Goal: Task Accomplishment & Management: Manage account settings

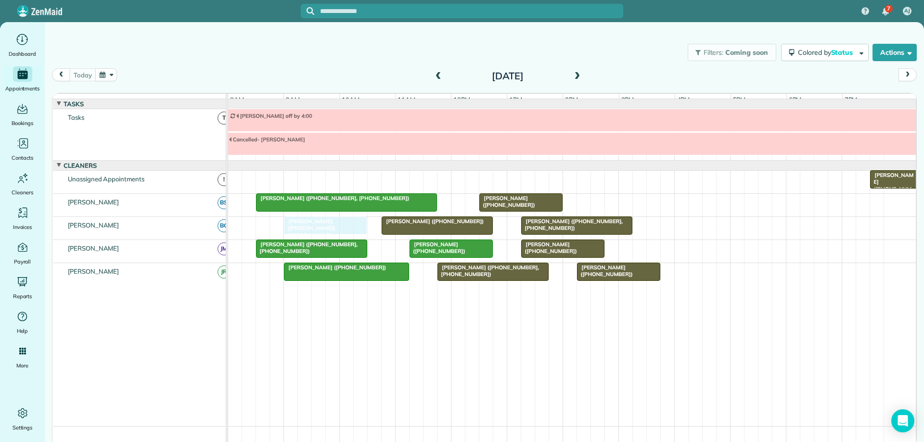
drag, startPoint x: 316, startPoint y: 234, endPoint x: 324, endPoint y: 232, distance: 7.8
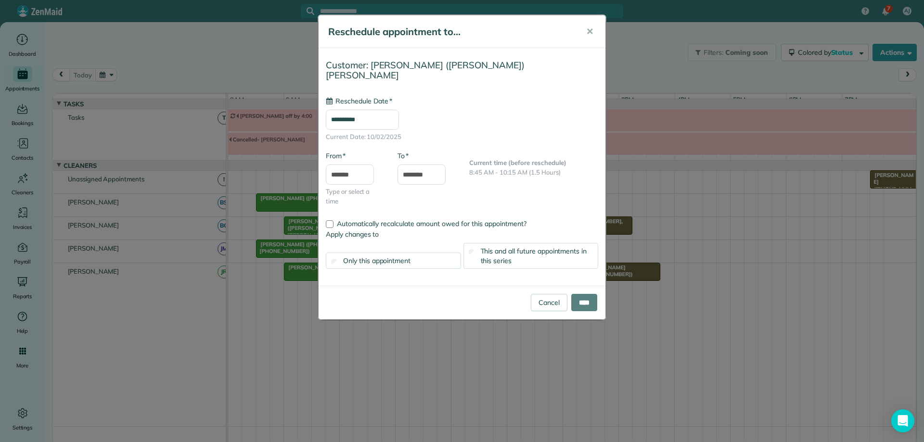
type input "**********"
click at [591, 294] on input "****" at bounding box center [584, 302] width 26 height 17
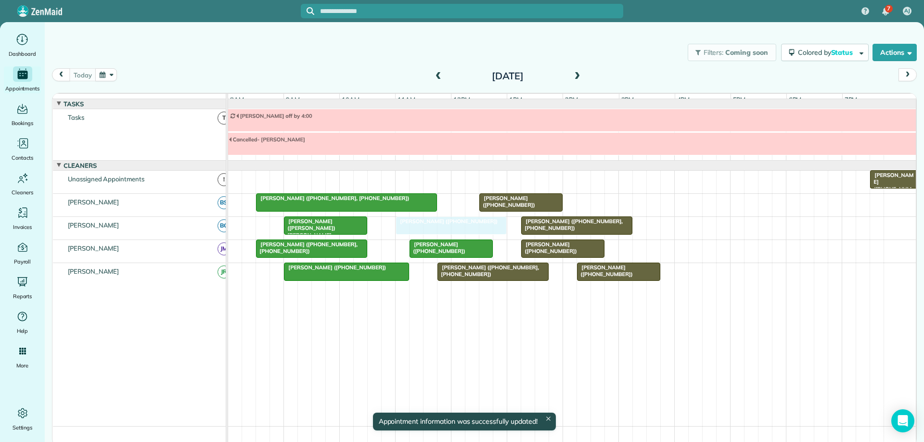
drag, startPoint x: 425, startPoint y: 234, endPoint x: 433, endPoint y: 233, distance: 7.3
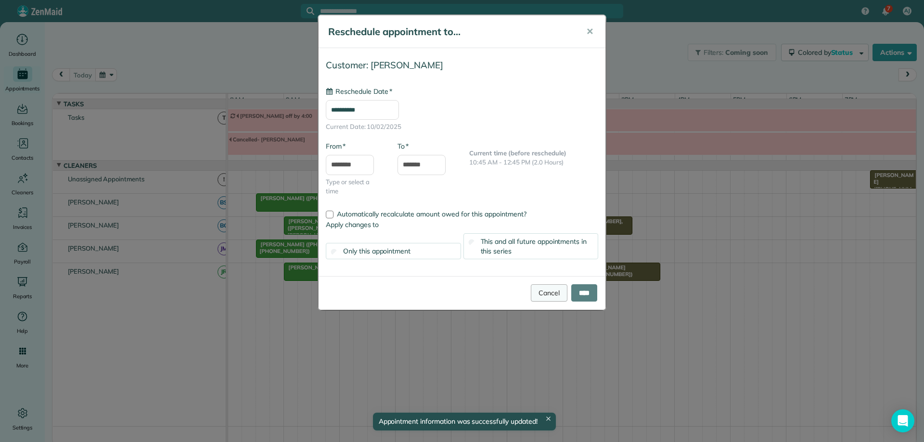
type input "**********"
click at [593, 294] on input "****" at bounding box center [584, 292] width 26 height 17
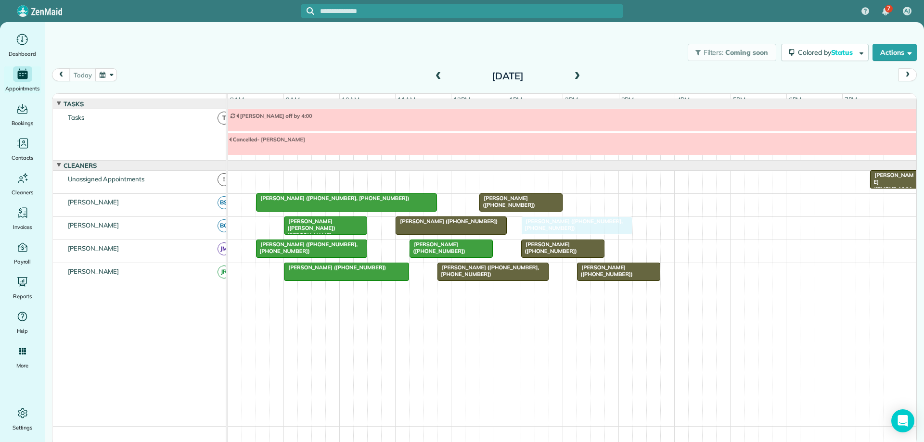
drag, startPoint x: 548, startPoint y: 234, endPoint x: 555, endPoint y: 235, distance: 6.9
click at [486, 234] on div at bounding box center [451, 225] width 110 height 17
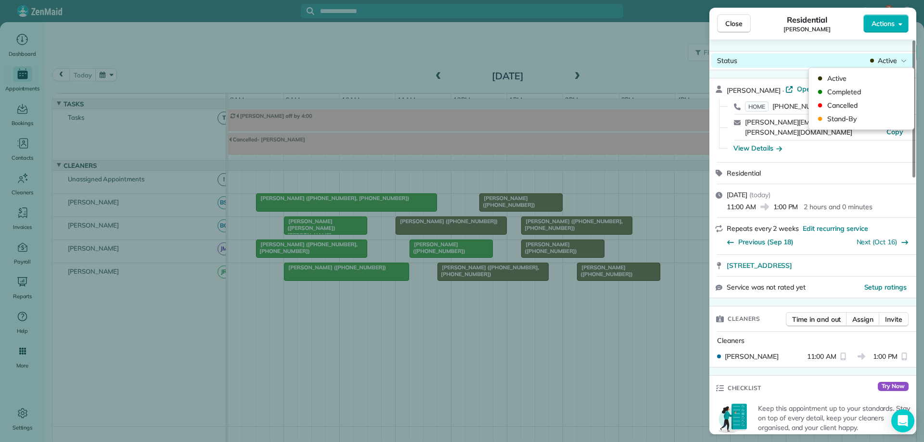
click at [889, 64] on span "Active" at bounding box center [887, 61] width 19 height 10
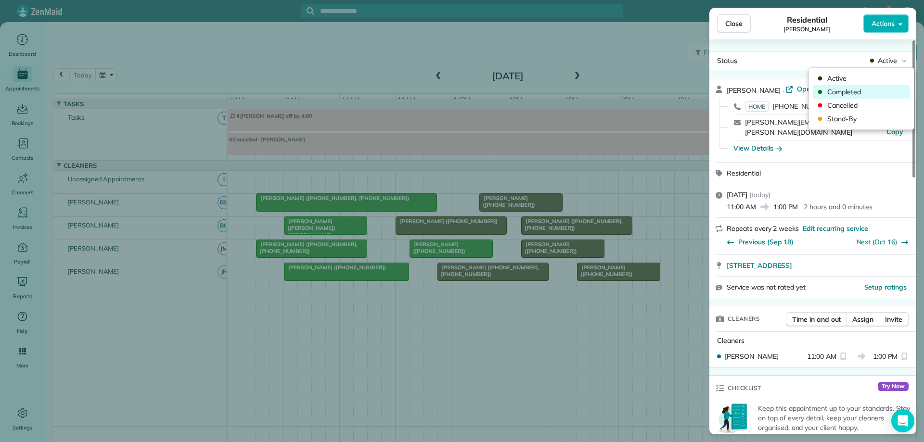
click at [866, 90] on span "Completed" at bounding box center [867, 92] width 81 height 10
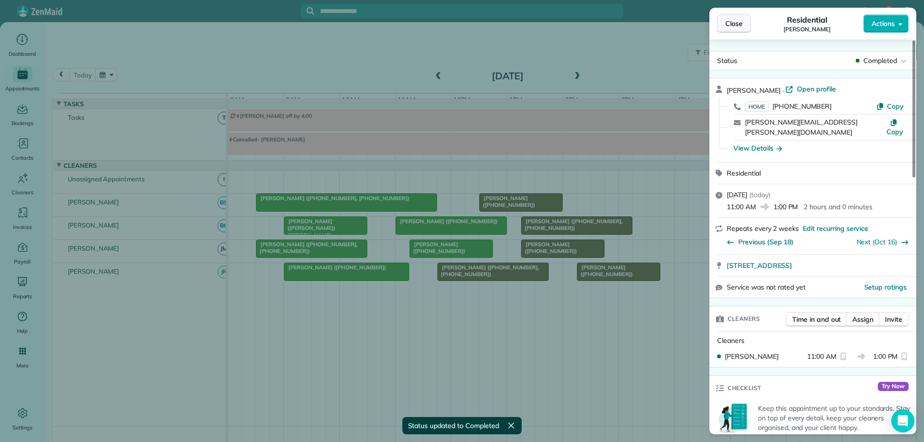
click at [742, 26] on span "Close" at bounding box center [733, 24] width 17 height 10
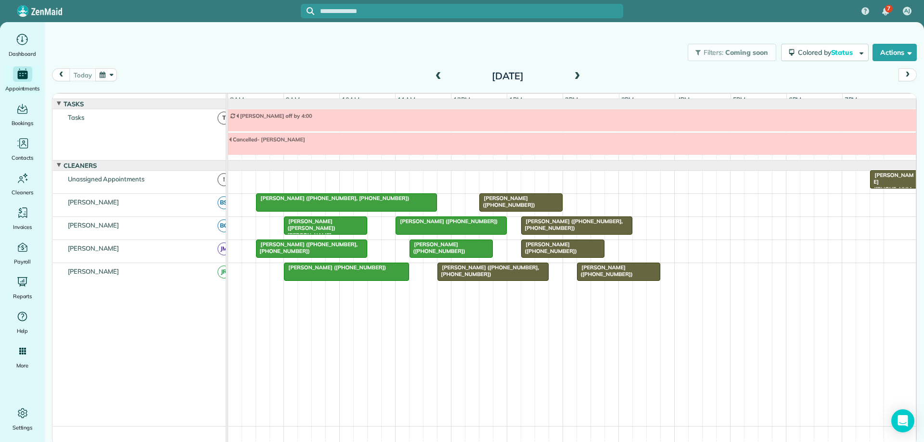
click at [535, 278] on div "[PERSON_NAME] ([PHONE_NUMBER], [PHONE_NUMBER])" at bounding box center [492, 271] width 105 height 14
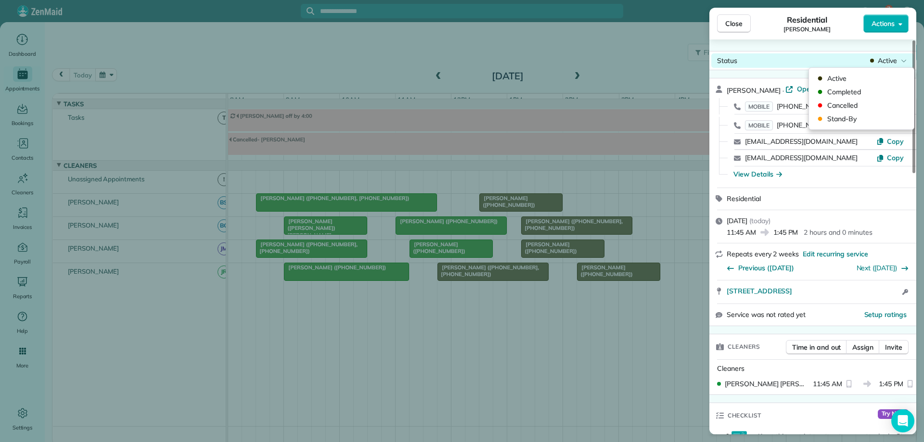
click at [894, 57] on span "Active" at bounding box center [887, 61] width 19 height 10
drag, startPoint x: 863, startPoint y: 93, endPoint x: 850, endPoint y: 84, distance: 16.3
click at [864, 93] on span "Completed" at bounding box center [867, 92] width 81 height 10
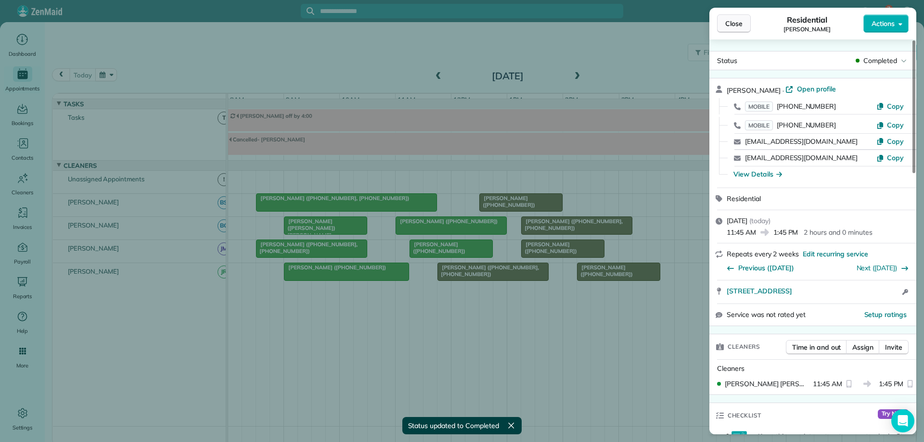
click at [736, 25] on span "Close" at bounding box center [733, 24] width 17 height 10
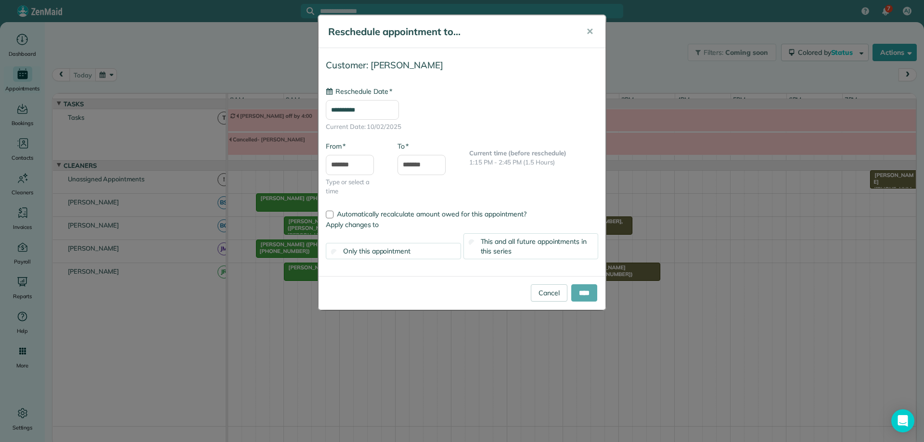
type input "**********"
click at [583, 290] on input "****" at bounding box center [584, 292] width 26 height 17
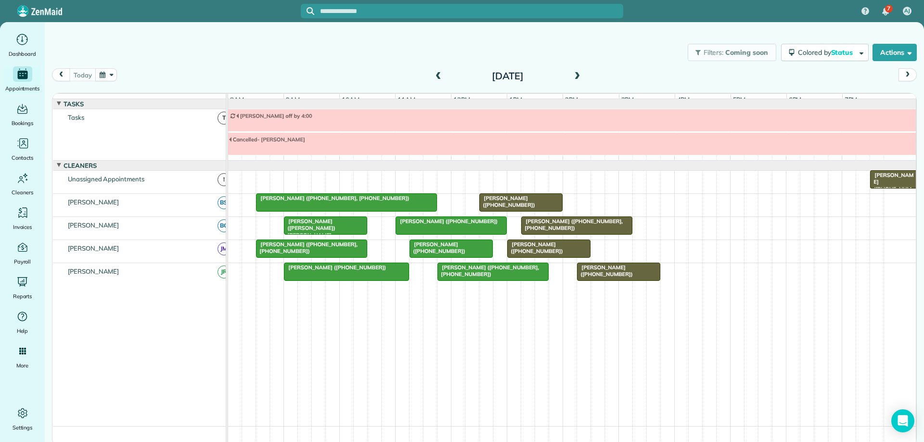
click at [539, 209] on div "[PERSON_NAME] ([PHONE_NUMBER])" at bounding box center [520, 202] width 77 height 14
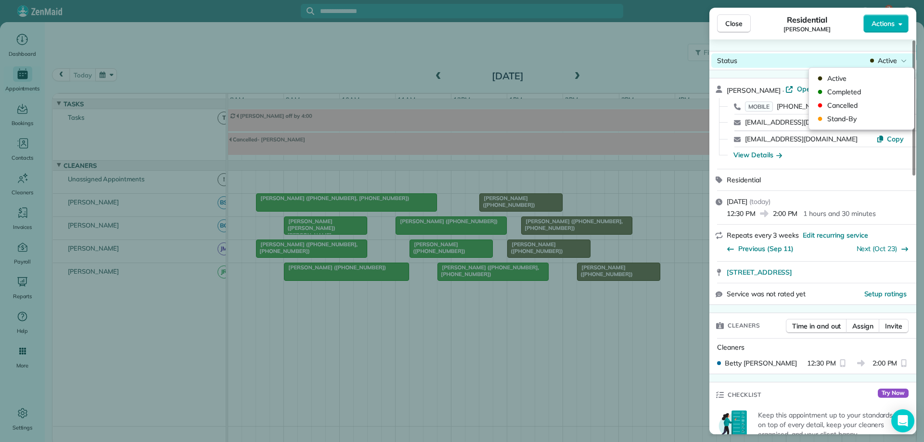
click at [877, 63] on div "Active" at bounding box center [888, 61] width 40 height 10
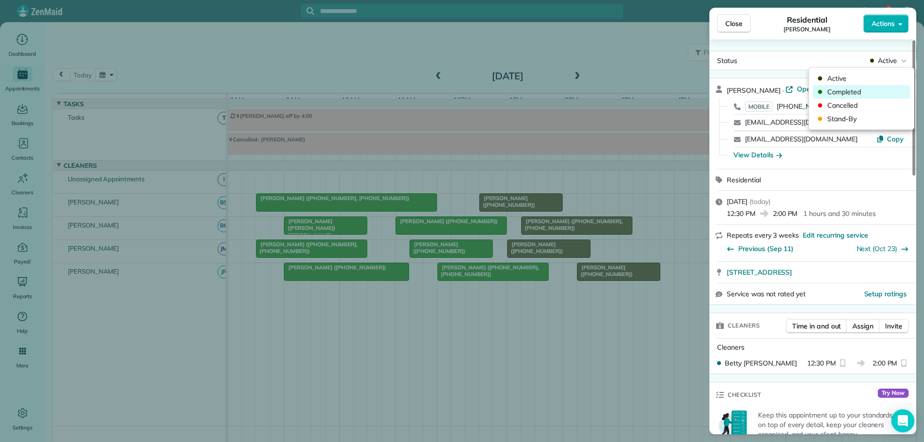
click at [874, 93] on span "Completed" at bounding box center [867, 92] width 81 height 10
click at [747, 27] on button "Close" at bounding box center [734, 23] width 34 height 18
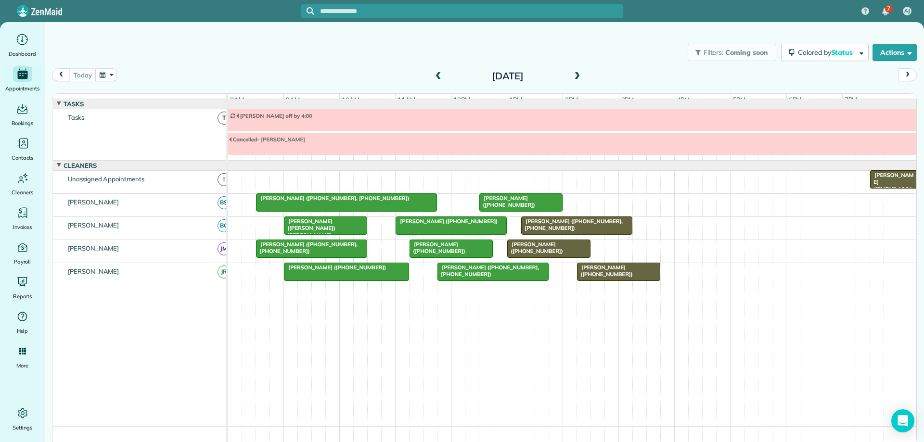
click at [576, 80] on span at bounding box center [577, 76] width 11 height 9
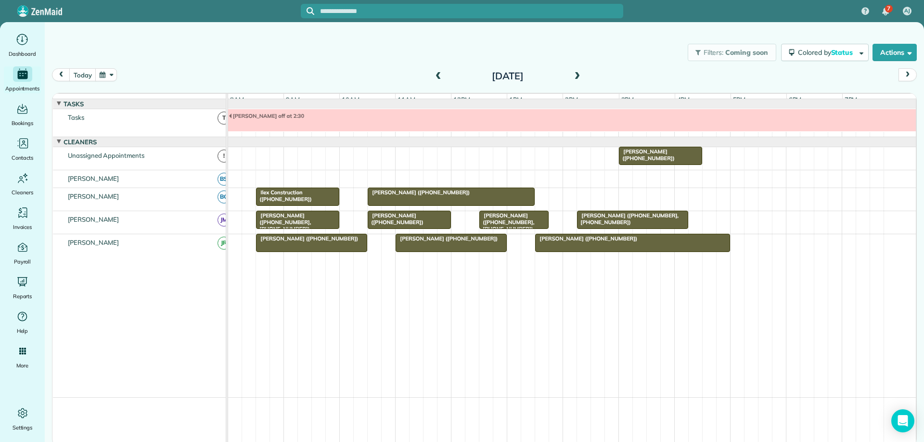
click at [443, 82] on span at bounding box center [438, 76] width 11 height 14
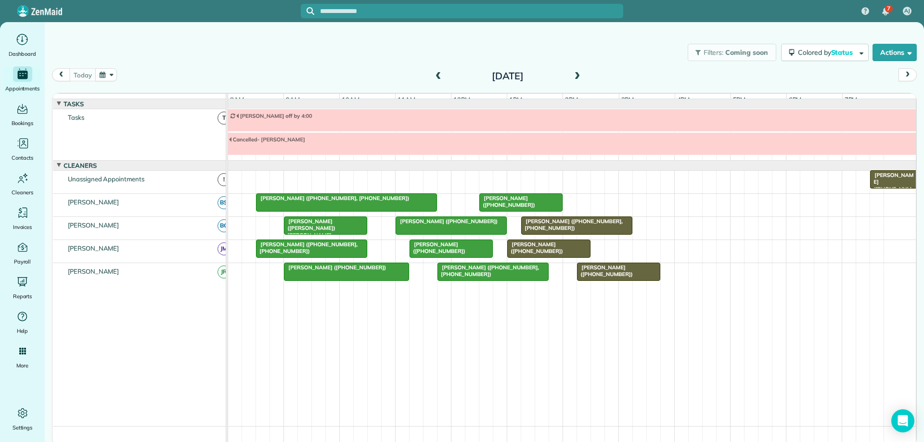
click at [441, 76] on span at bounding box center [438, 76] width 11 height 9
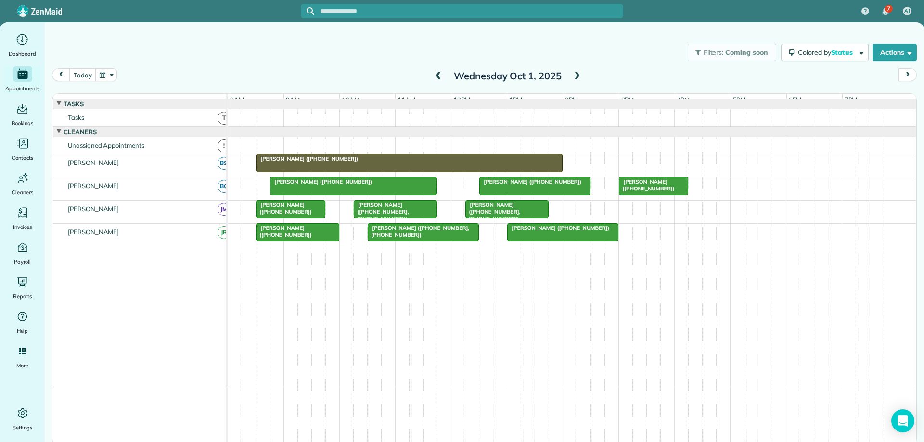
click at [353, 162] on div "[PERSON_NAME] ([PHONE_NUMBER])" at bounding box center [409, 158] width 301 height 7
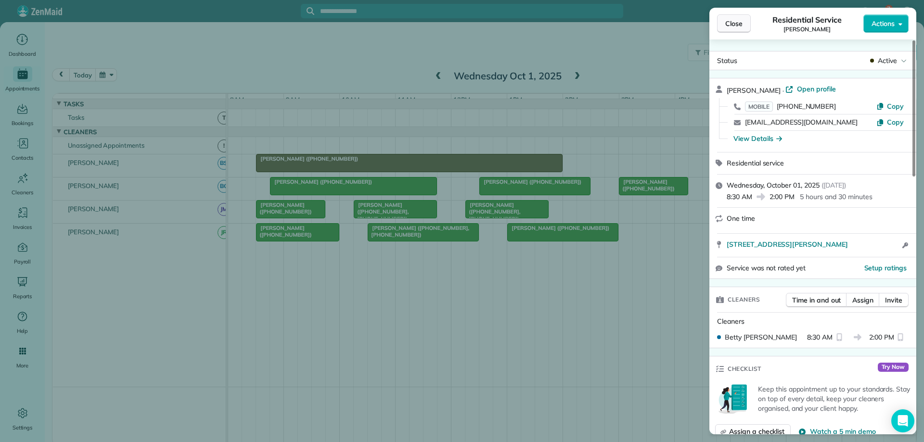
click at [728, 26] on span "Close" at bounding box center [733, 24] width 17 height 10
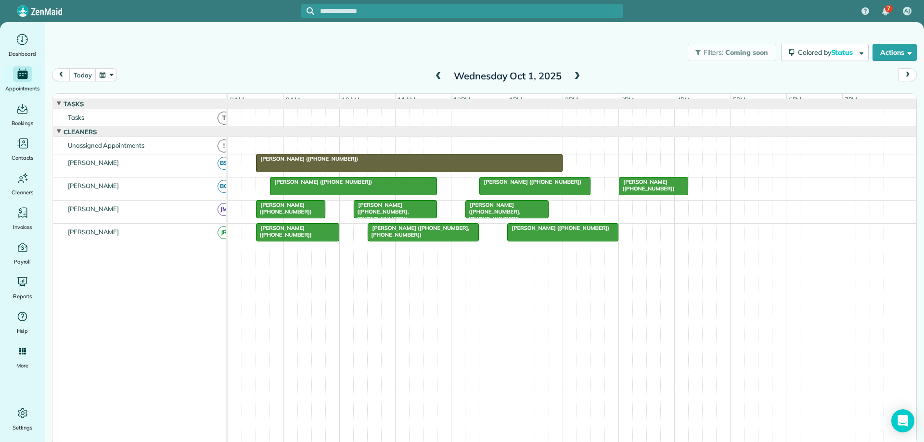
click at [512, 172] on div at bounding box center [410, 163] width 306 height 17
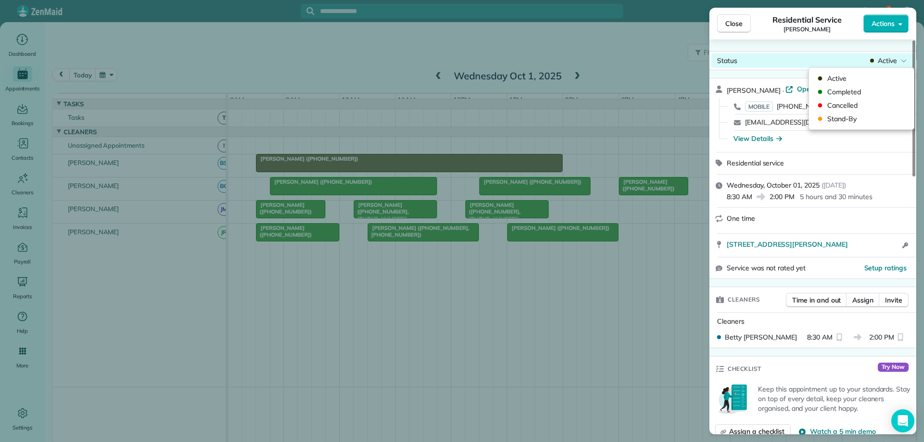
click at [881, 62] on span "Active" at bounding box center [887, 61] width 19 height 10
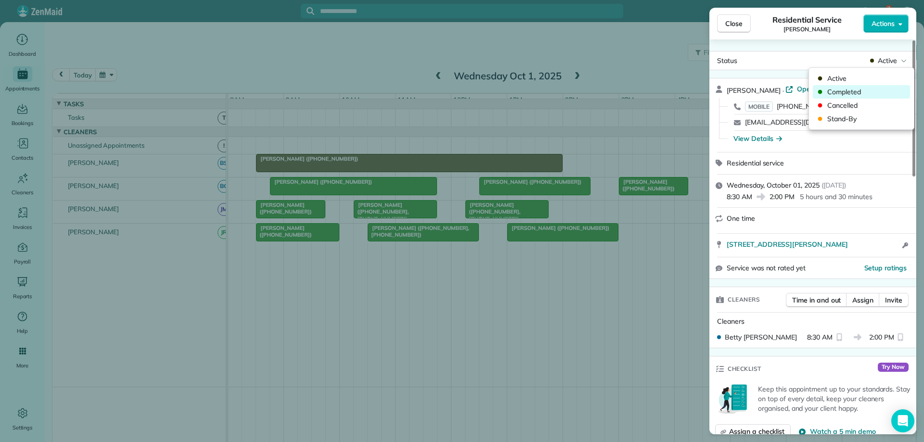
click at [872, 92] on span "Completed" at bounding box center [867, 92] width 81 height 10
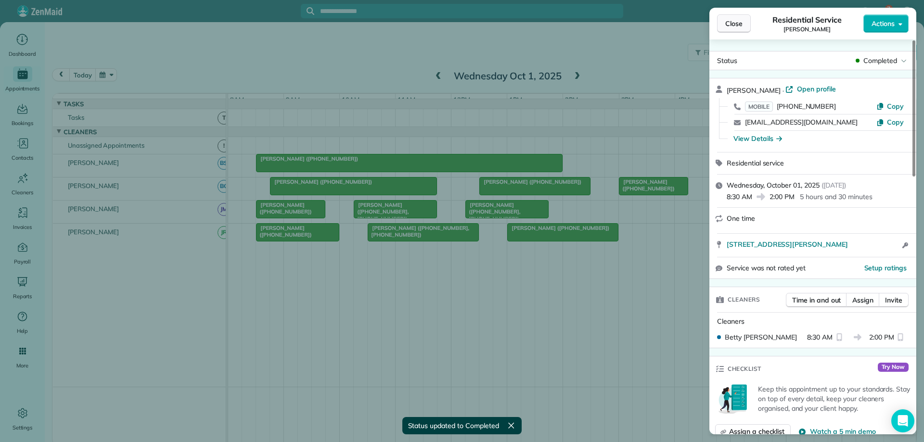
click at [733, 23] on span "Close" at bounding box center [733, 24] width 17 height 10
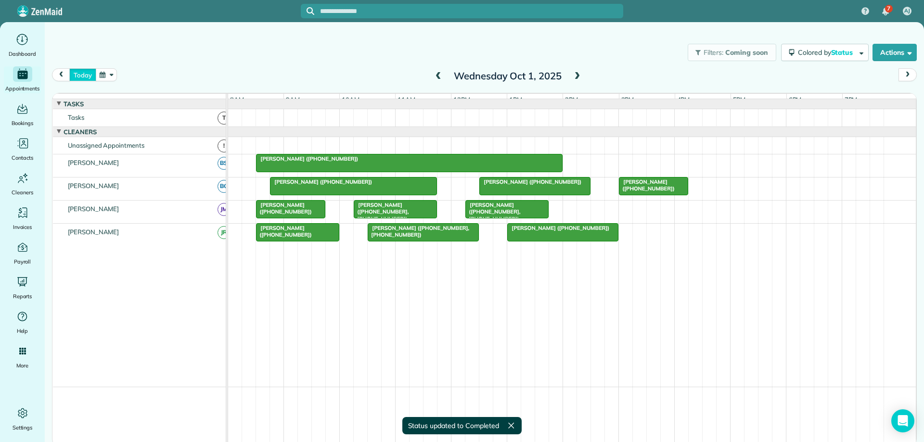
click at [84, 78] on button "today" at bounding box center [82, 74] width 26 height 13
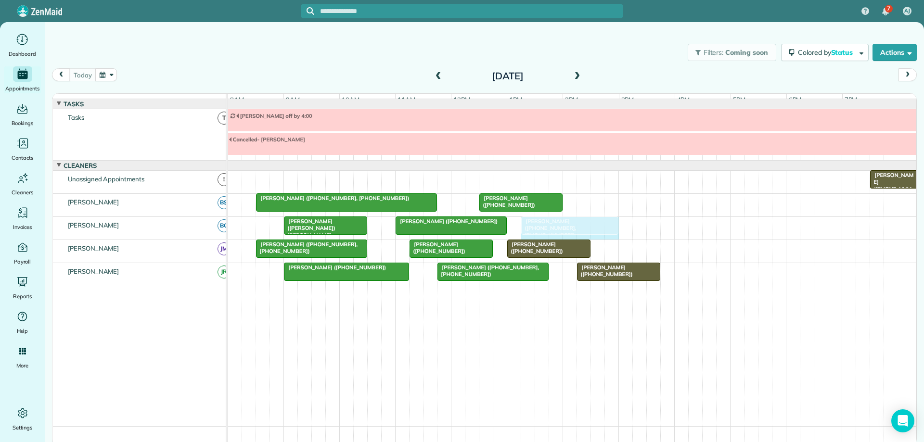
drag, startPoint x: 631, startPoint y: 231, endPoint x: 614, endPoint y: 236, distance: 17.5
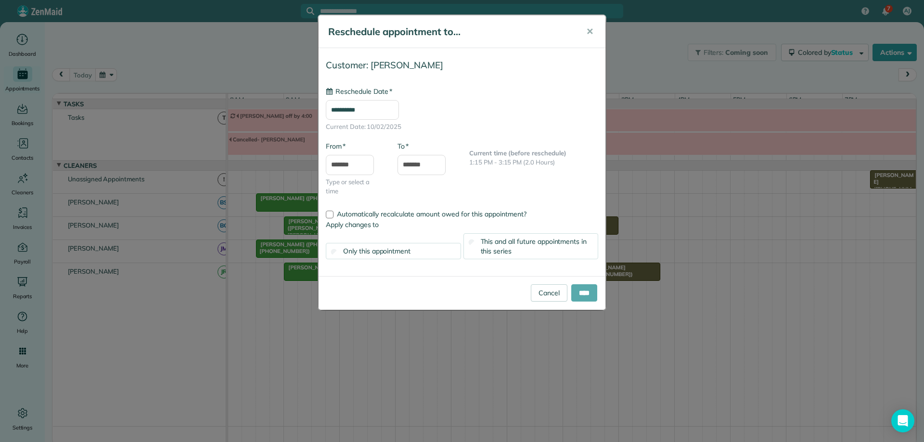
type input "**********"
click at [584, 296] on input "****" at bounding box center [584, 292] width 26 height 17
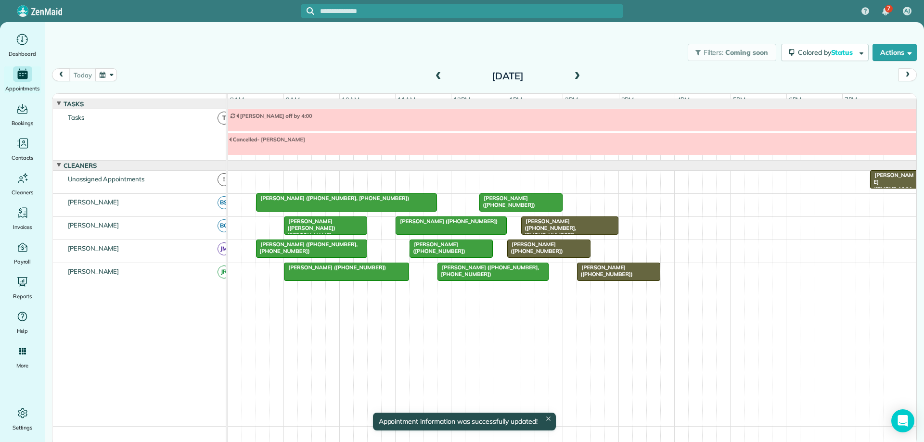
click at [576, 227] on span "[PERSON_NAME] ([PHONE_NUMBER], [PHONE_NUMBER])" at bounding box center [548, 228] width 55 height 21
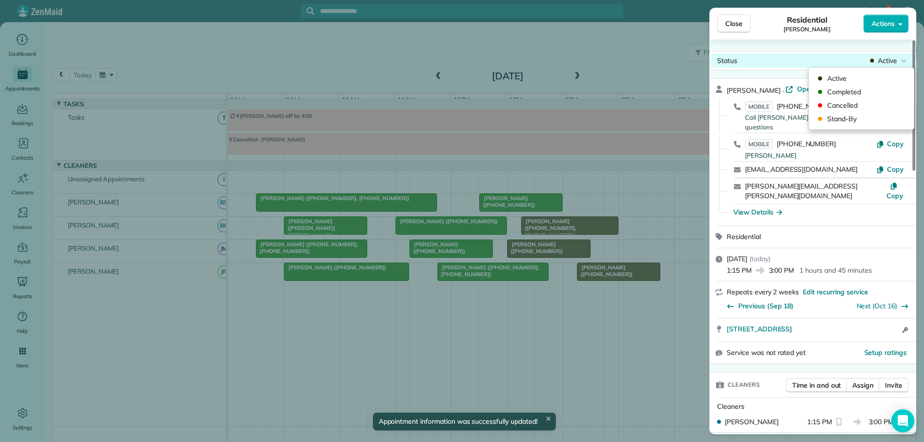
click at [902, 59] on icon at bounding box center [904, 61] width 6 height 10
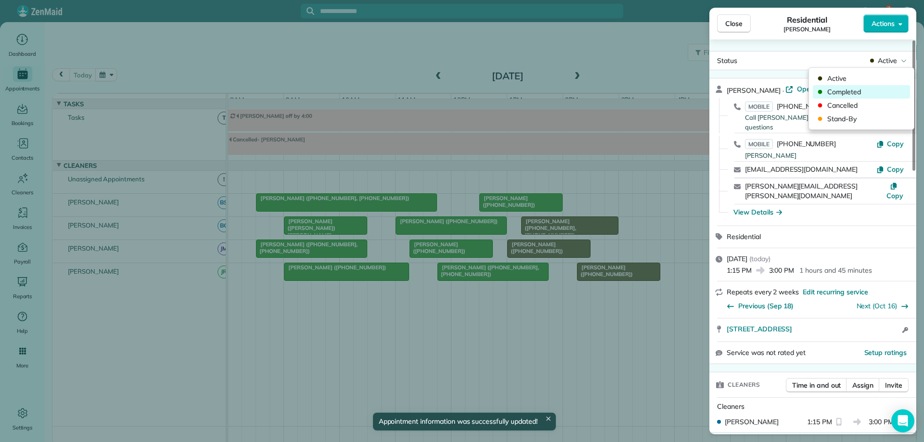
click at [859, 87] on span "Completed" at bounding box center [867, 92] width 81 height 10
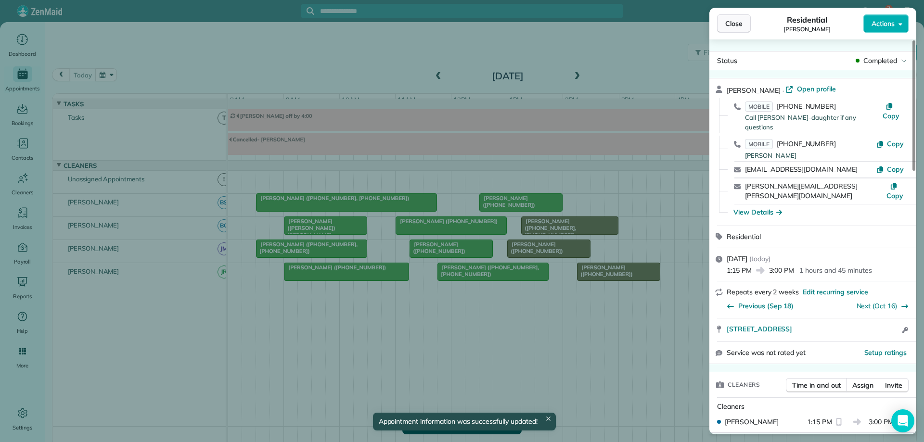
click at [745, 23] on button "Close" at bounding box center [734, 23] width 34 height 18
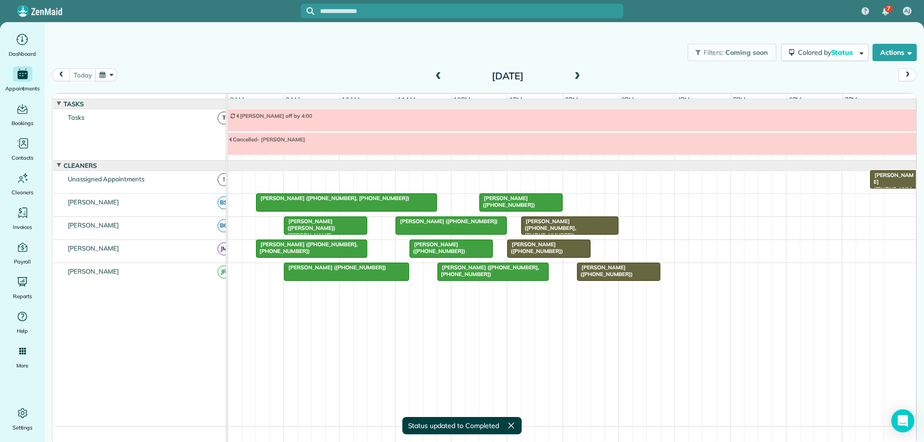
click at [581, 255] on div "[PERSON_NAME] ([PHONE_NUMBER])" at bounding box center [548, 248] width 77 height 14
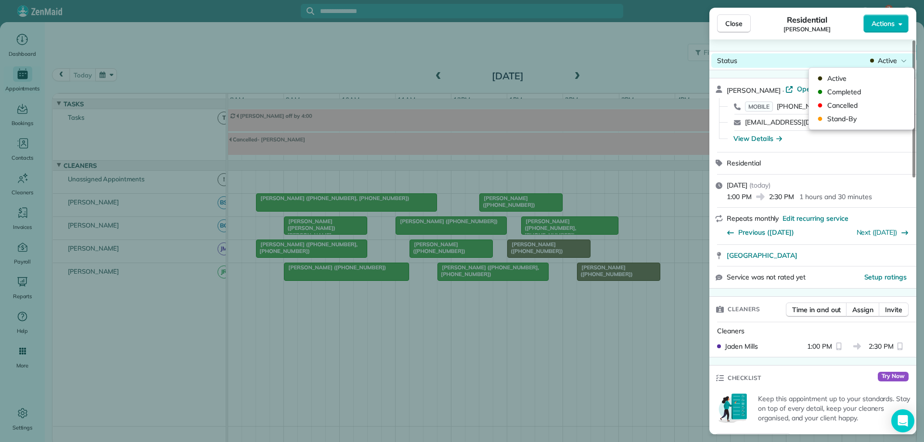
click at [886, 63] on span "Active" at bounding box center [887, 61] width 19 height 10
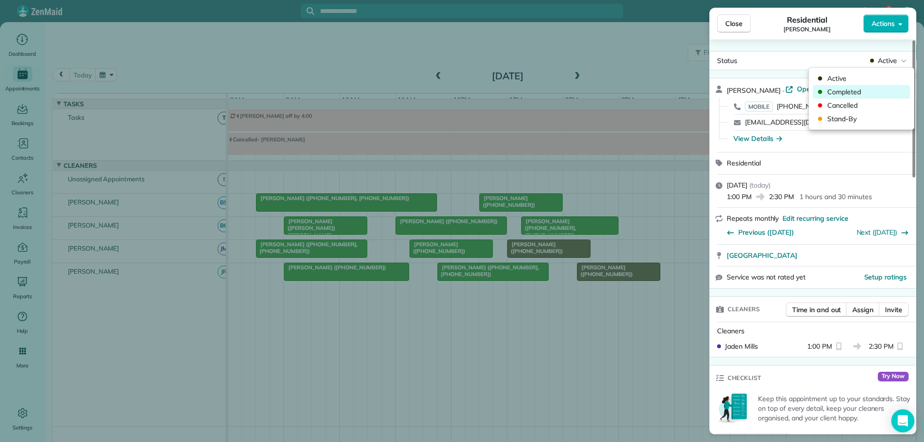
click at [877, 89] on span "Completed" at bounding box center [867, 92] width 81 height 10
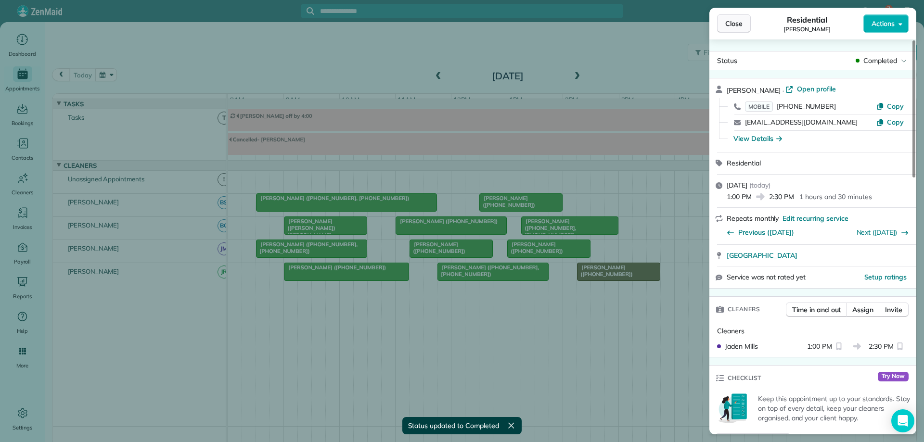
click at [740, 22] on span "Close" at bounding box center [733, 24] width 17 height 10
